Goal: Navigation & Orientation: Find specific page/section

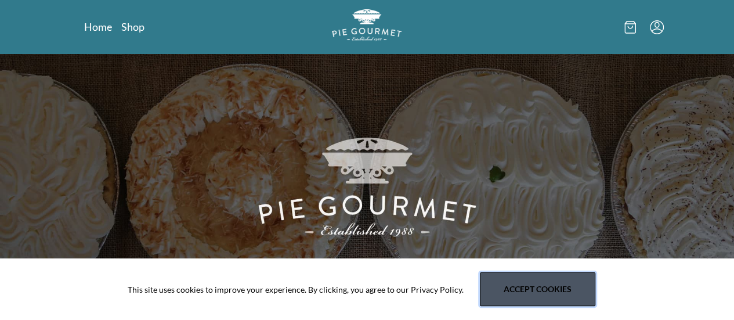
click at [521, 292] on button "Accept cookies" at bounding box center [537, 289] width 115 height 34
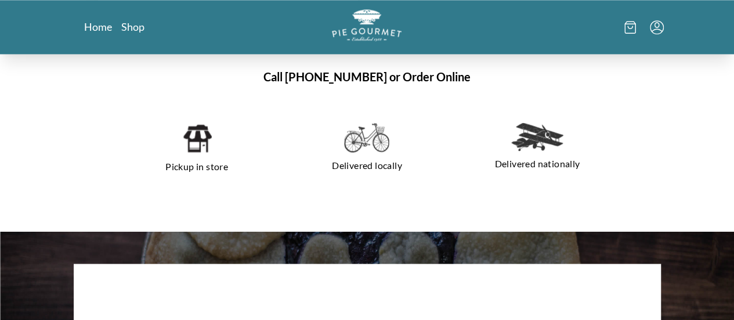
scroll to position [819, 0]
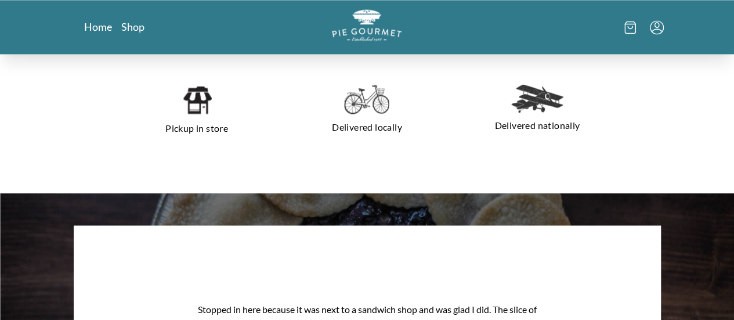
click at [182, 97] on img at bounding box center [197, 99] width 30 height 31
click at [121, 26] on link "Shop" at bounding box center [132, 27] width 23 height 14
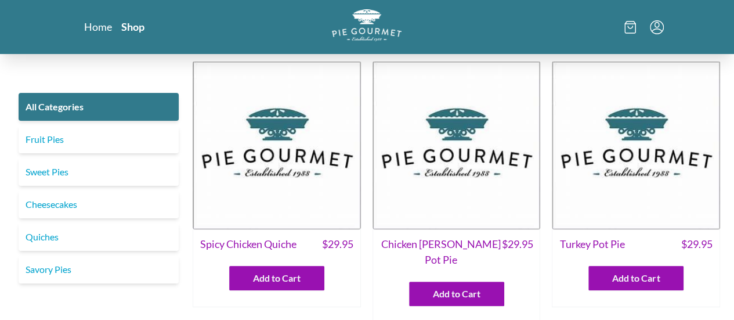
scroll to position [23, 0]
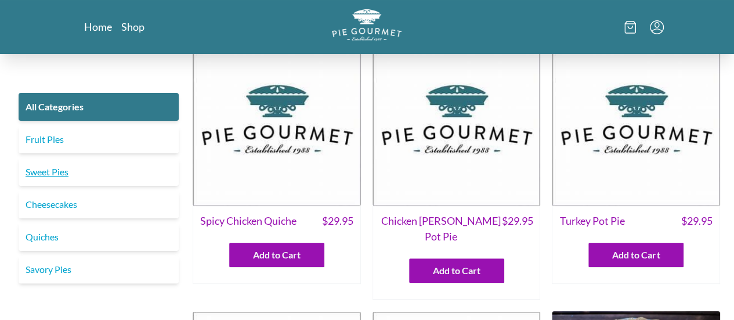
click at [94, 165] on link "Sweet Pies" at bounding box center [99, 172] width 160 height 28
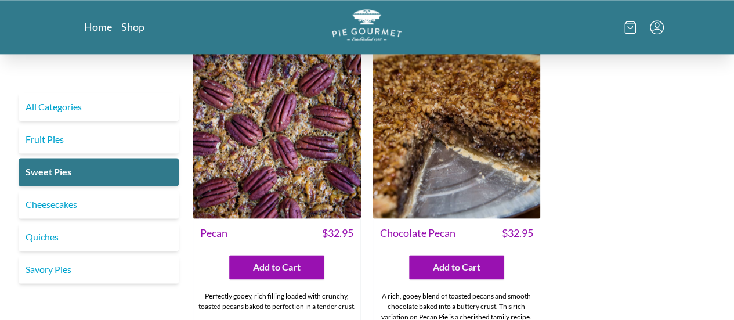
scroll to position [573, 0]
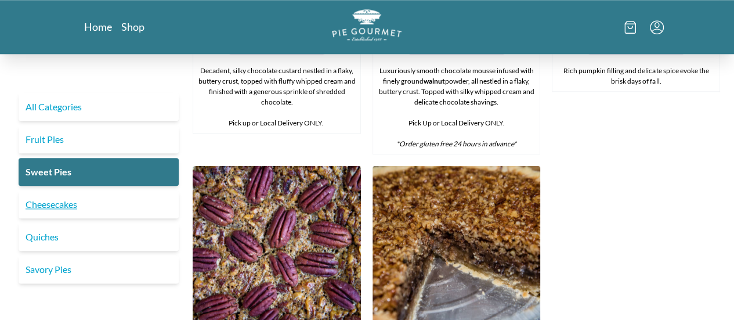
click at [79, 204] on link "Cheesecakes" at bounding box center [99, 204] width 160 height 28
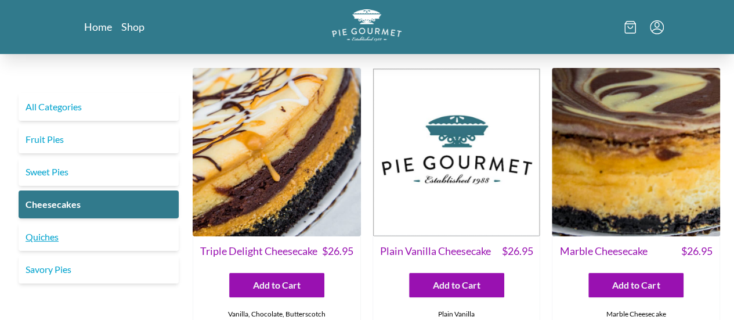
click at [24, 234] on link "Quiches" at bounding box center [99, 237] width 160 height 28
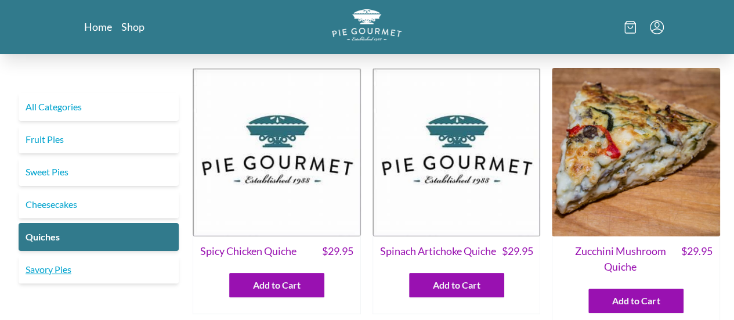
click at [41, 280] on link "Savory Pies" at bounding box center [99, 269] width 160 height 28
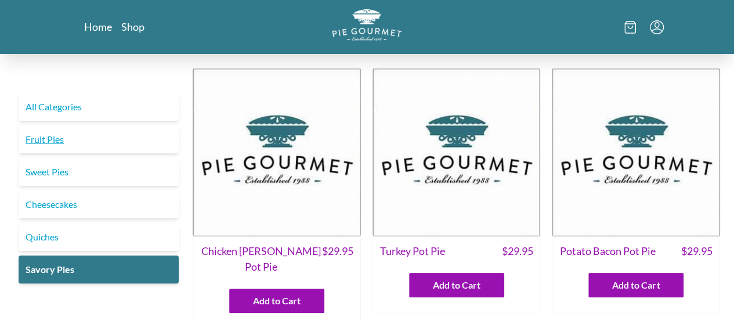
drag, startPoint x: 77, startPoint y: 122, endPoint x: 58, endPoint y: 140, distance: 25.8
click at [58, 140] on div "All Categories Fruit Pies Sweet Pies Cheesecakes Quiches Savory Pies" at bounding box center [98, 188] width 169 height 190
click at [58, 140] on link "Fruit Pies" at bounding box center [99, 139] width 160 height 28
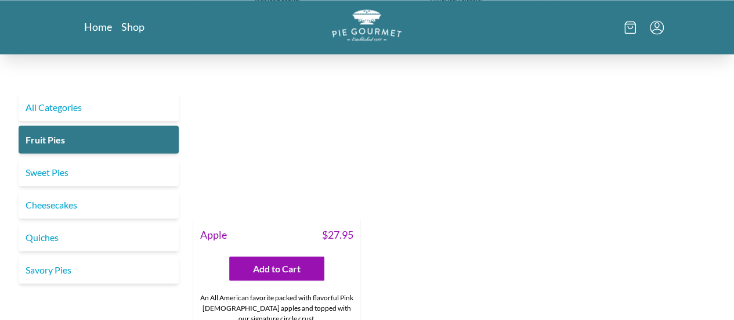
scroll to position [1013, 0]
